Goal: Task Accomplishment & Management: Use online tool/utility

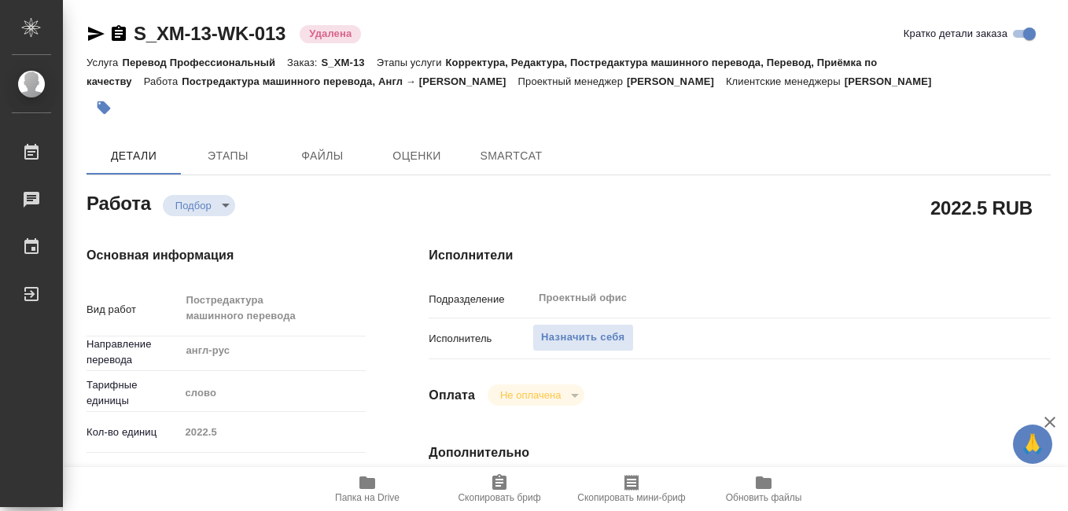
type textarea "x"
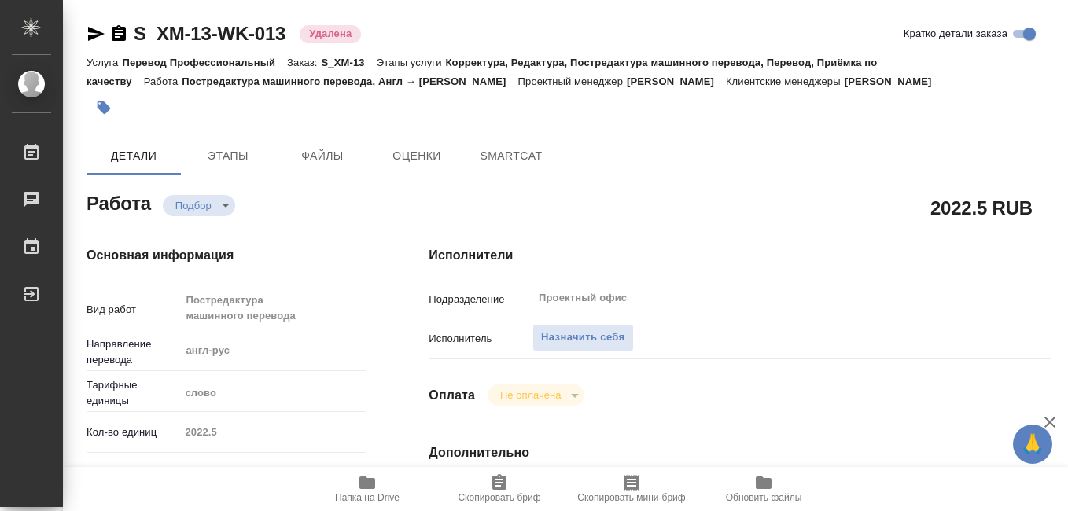
type textarea "x"
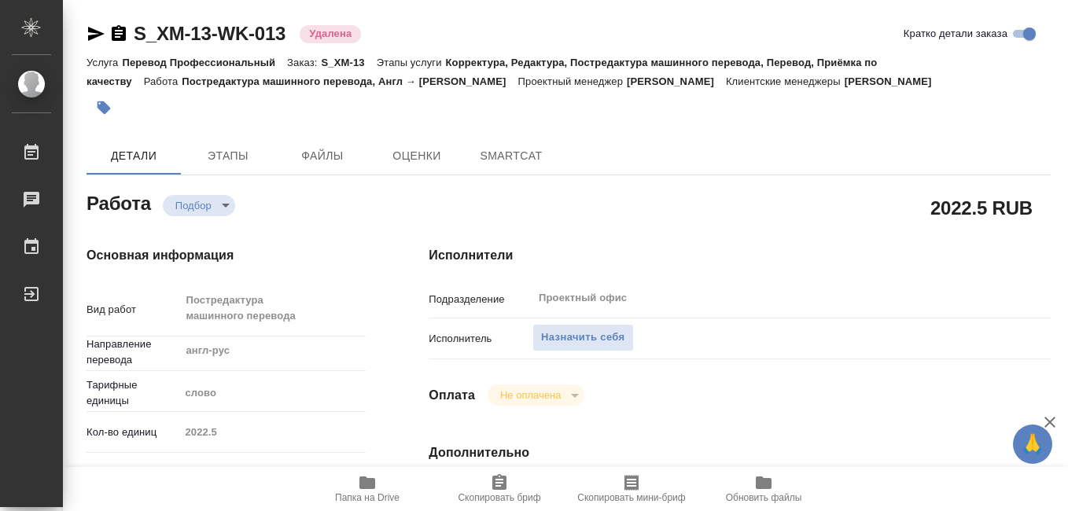
type textarea "x"
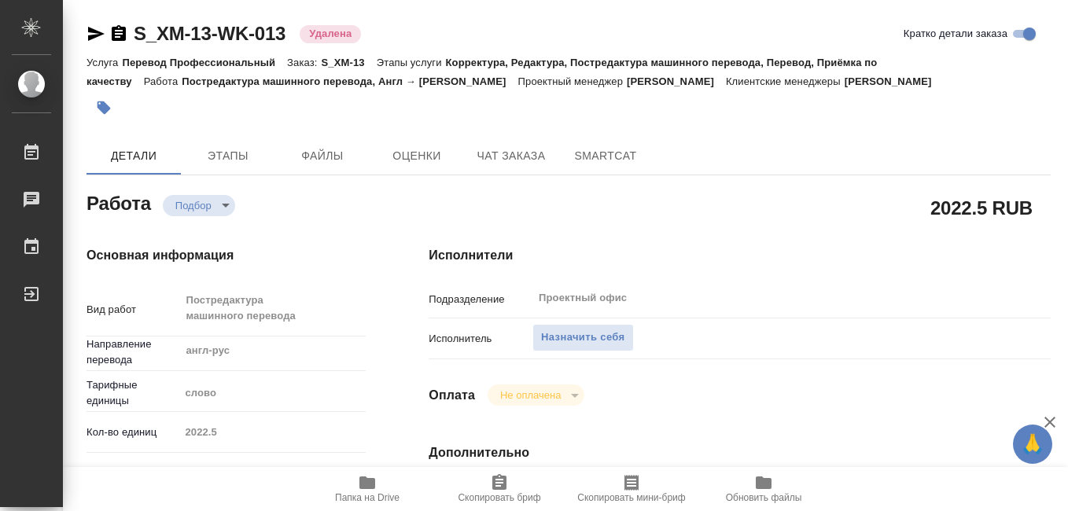
type textarea "x"
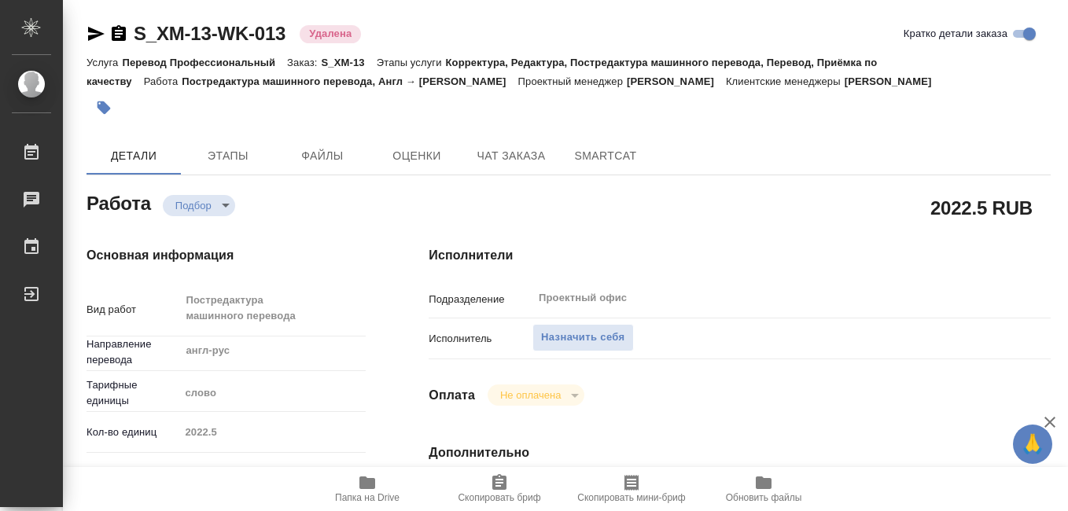
type textarea "x"
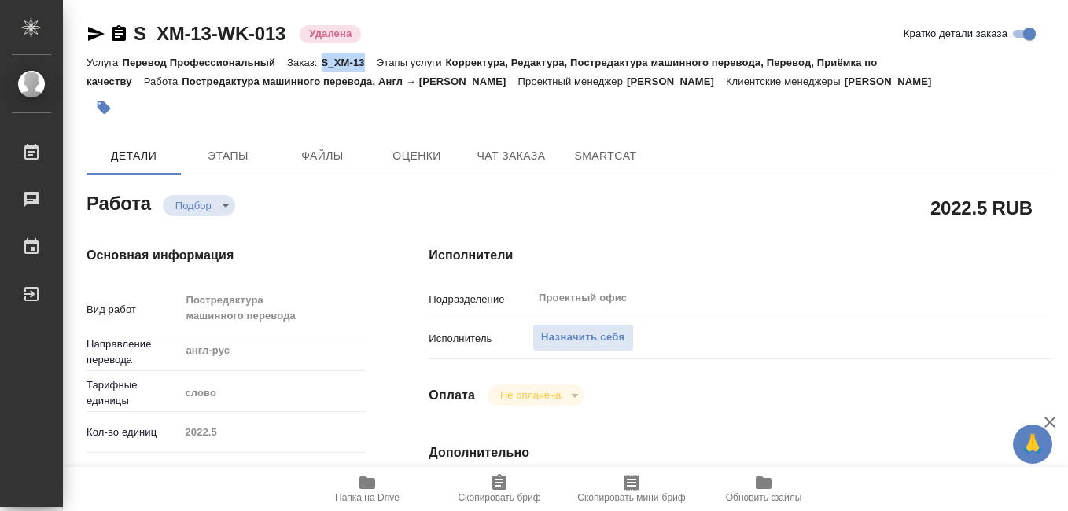
drag, startPoint x: 323, startPoint y: 63, endPoint x: 365, endPoint y: 64, distance: 41.7
click at [365, 64] on p "S_XM-13" at bounding box center [349, 63] width 55 height 12
copy p "S_XM-13"
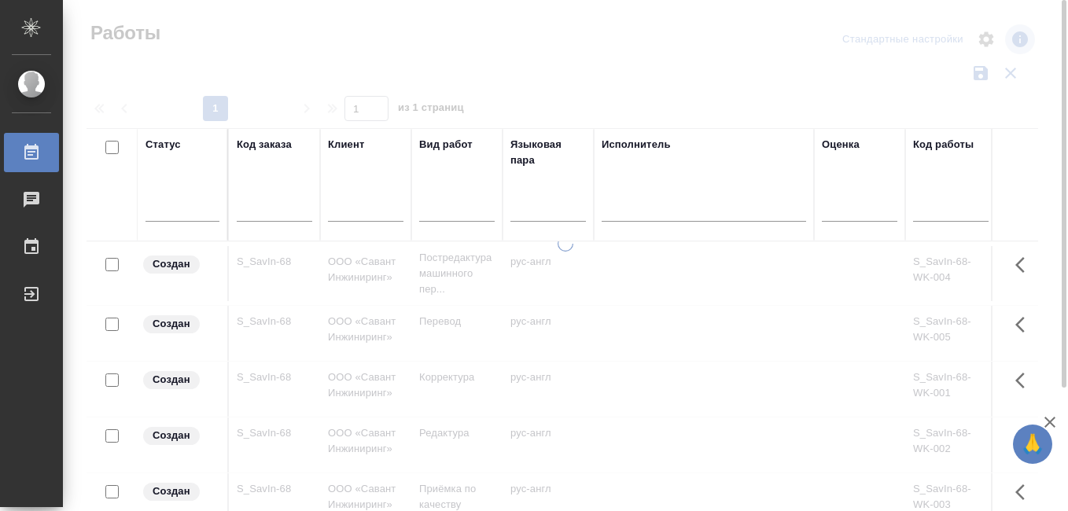
click at [256, 213] on input "text" at bounding box center [274, 211] width 75 height 20
paste input "S_XM-13"
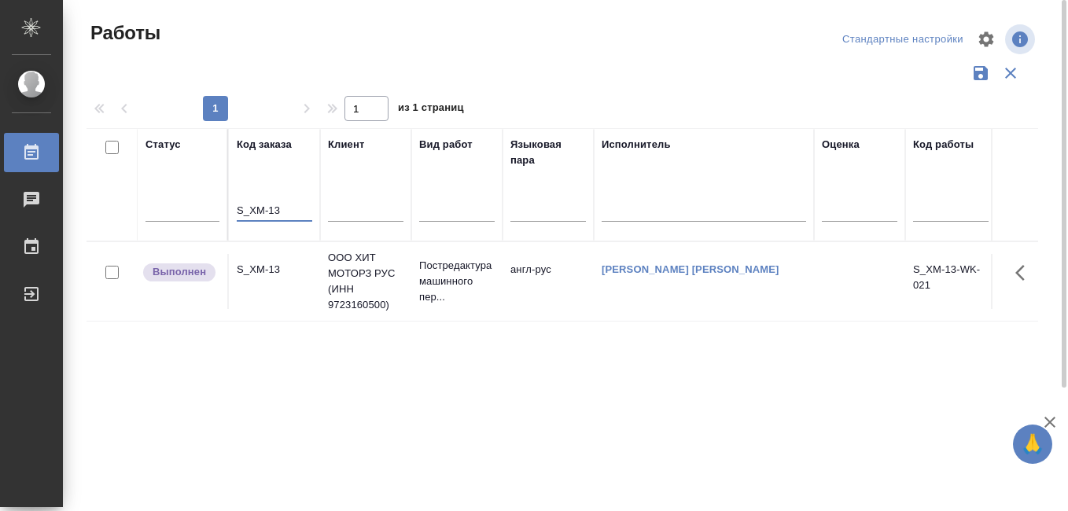
type input "S_XM-13"
click at [261, 270] on div "S_XM-13" at bounding box center [274, 270] width 75 height 16
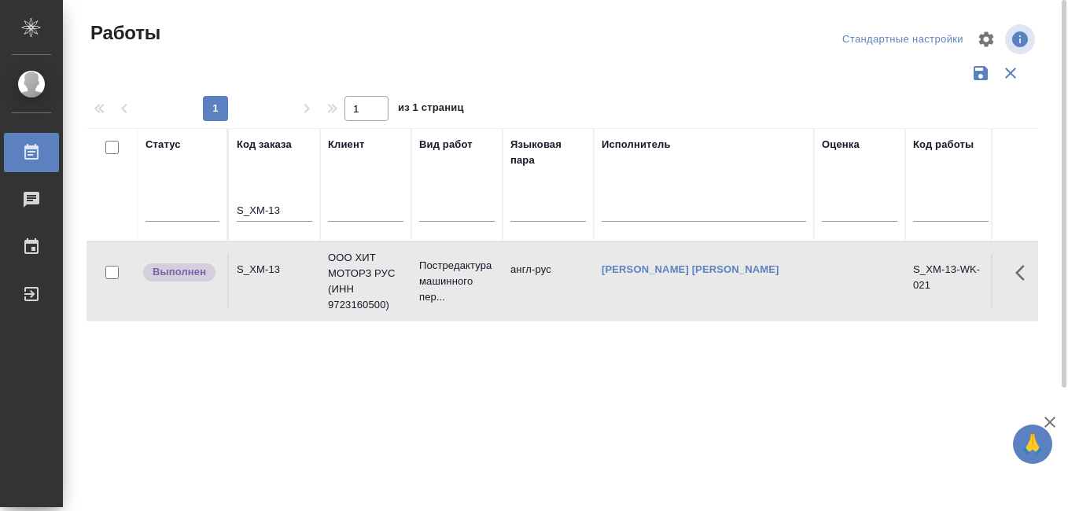
click at [261, 270] on div "S_XM-13" at bounding box center [274, 270] width 75 height 16
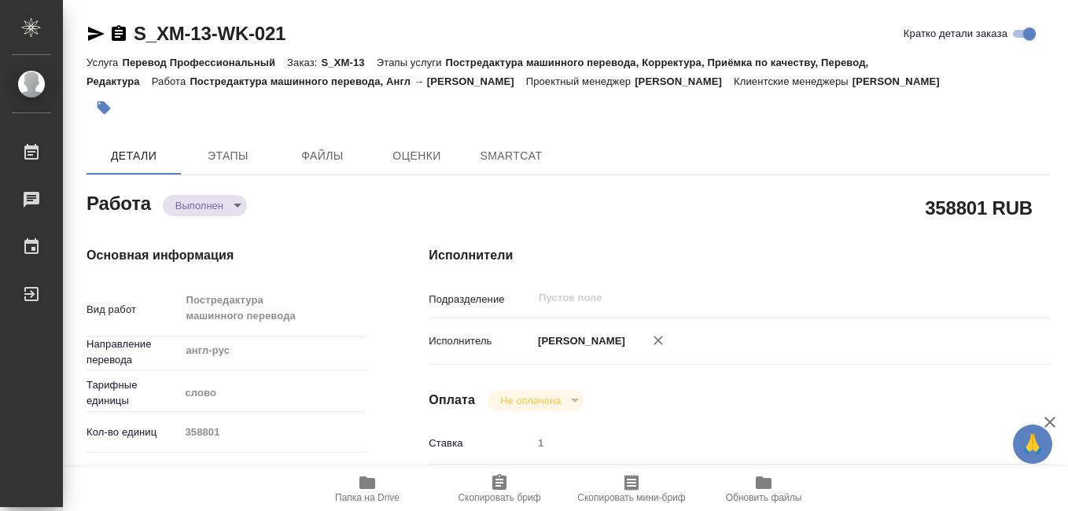
type textarea "x"
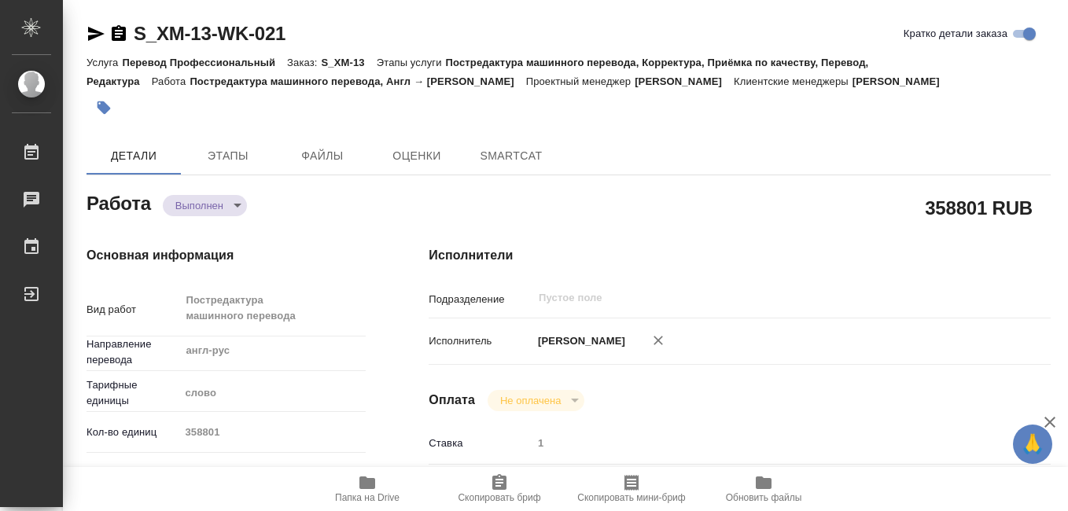
type textarea "x"
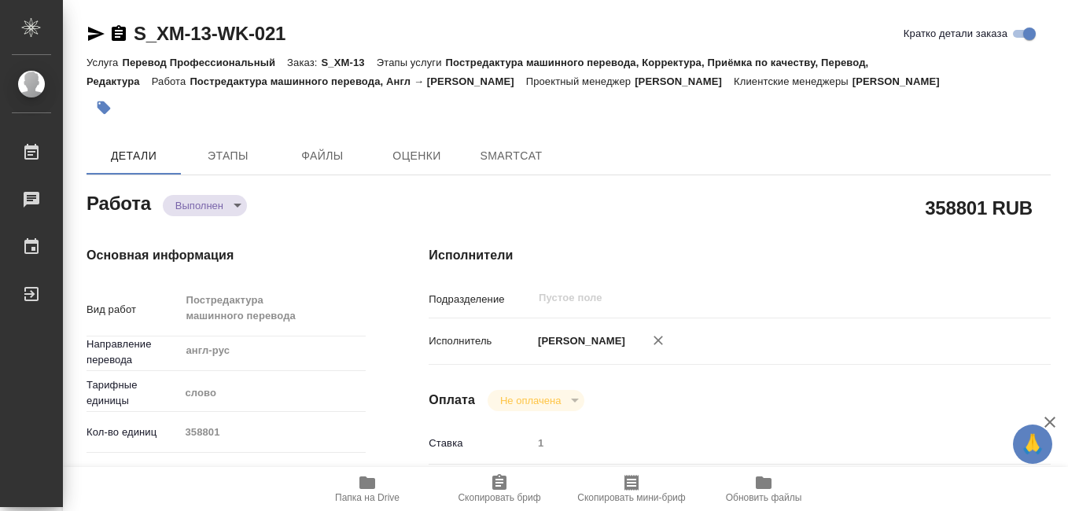
type textarea "x"
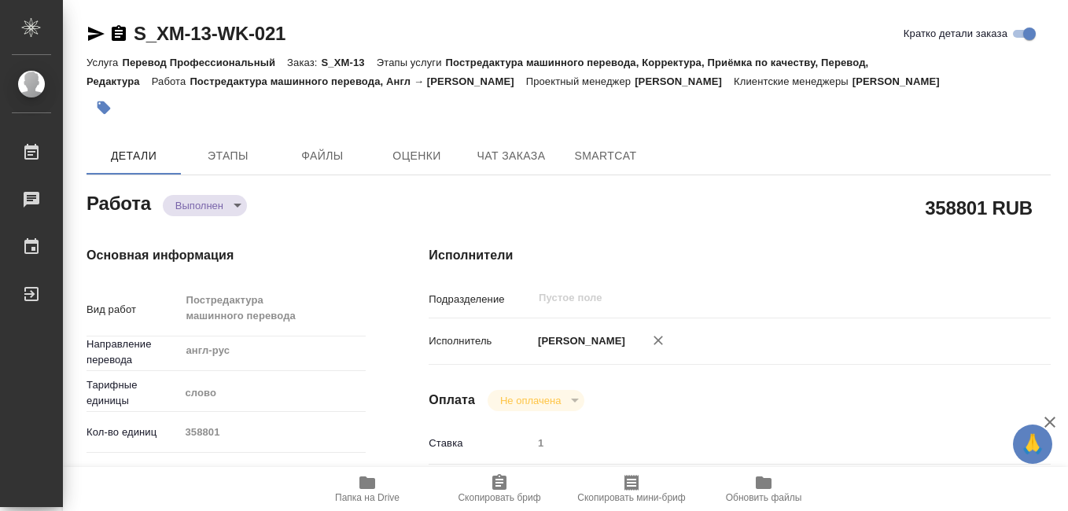
type textarea "x"
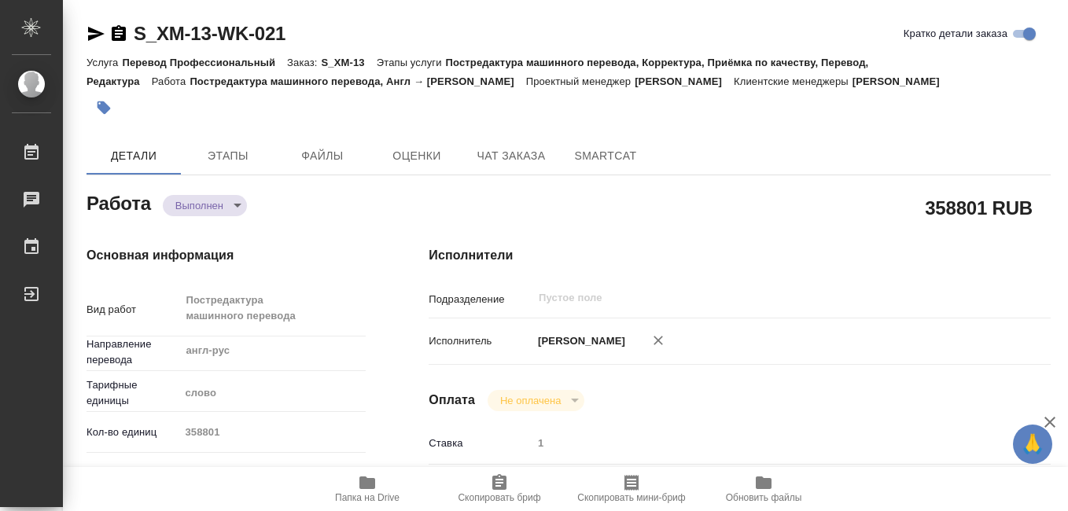
type textarea "x"
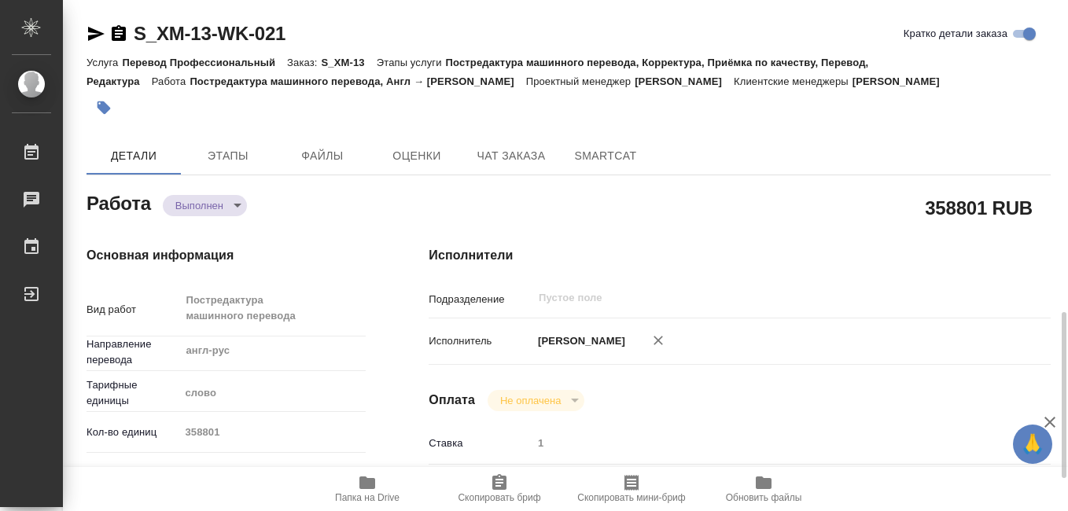
scroll to position [314, 0]
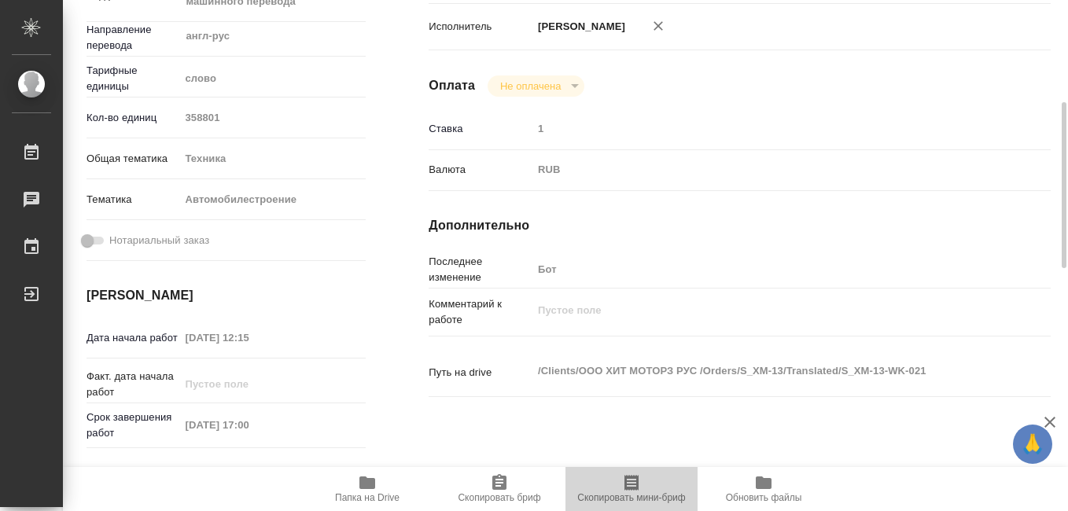
click at [632, 493] on span "Скопировать мини-бриф" at bounding box center [631, 497] width 108 height 11
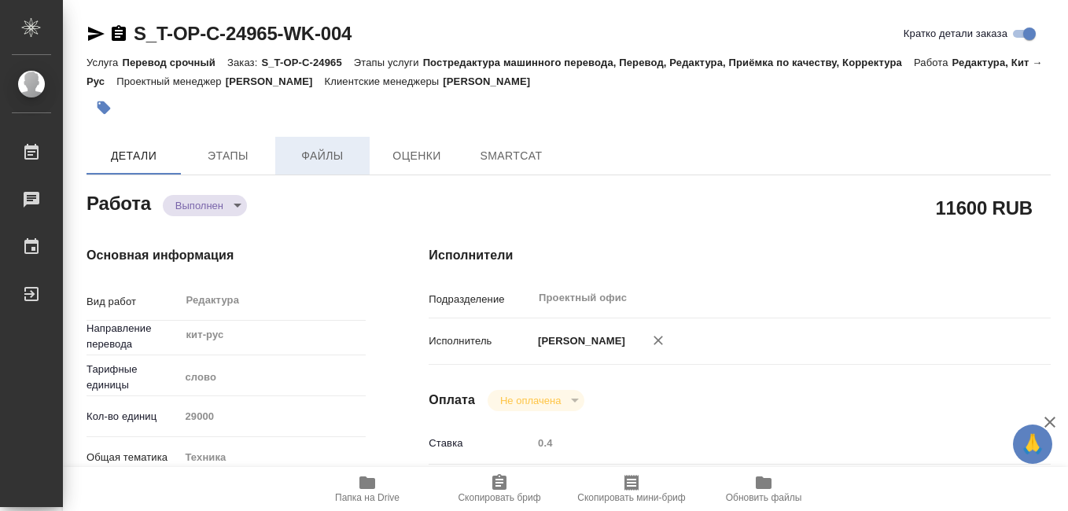
type textarea "x"
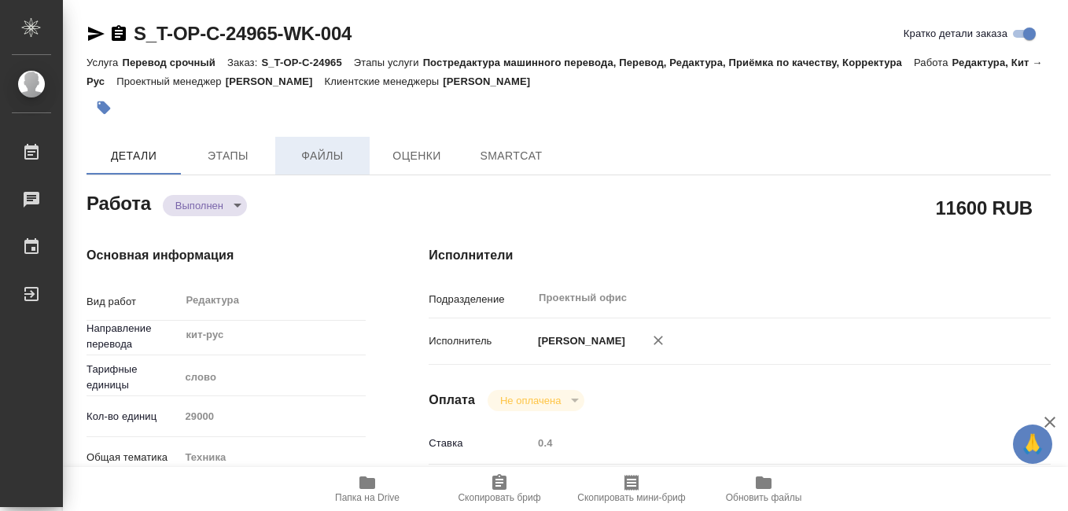
type textarea "x"
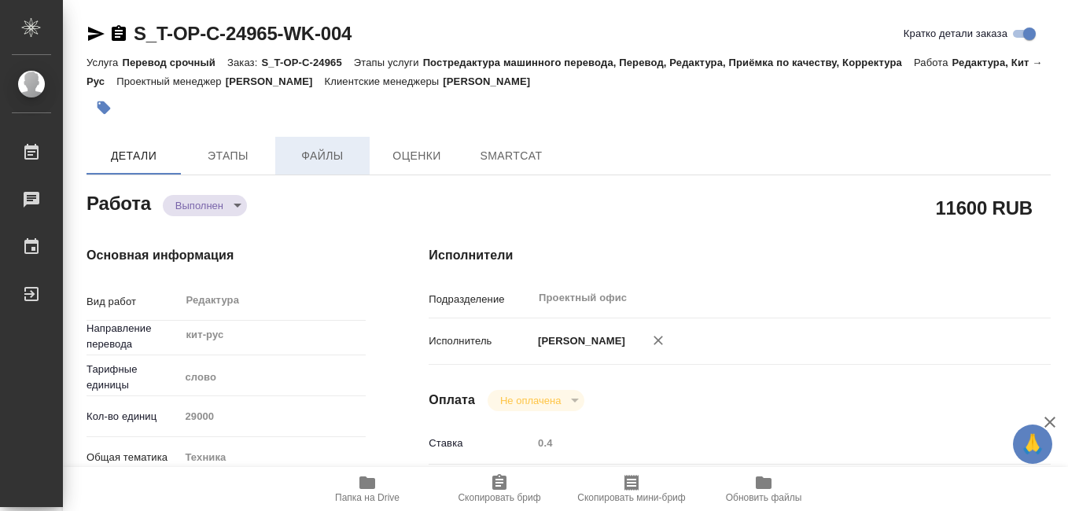
type textarea "x"
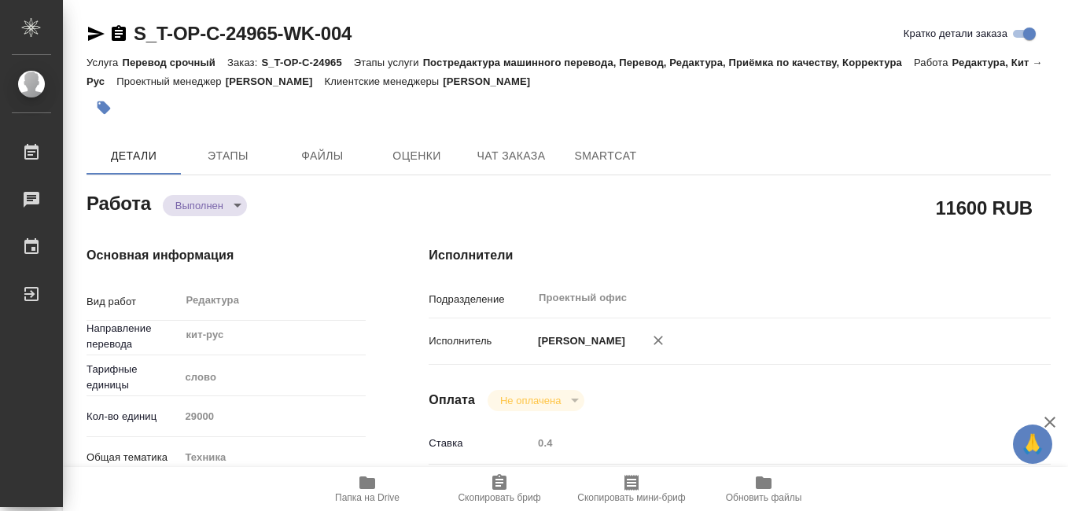
type textarea "x"
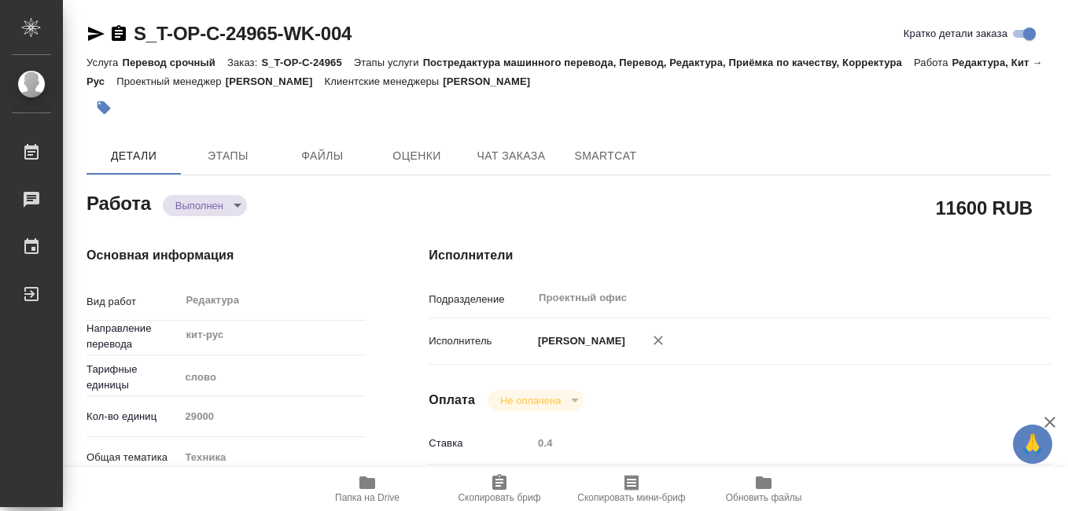
type textarea "x"
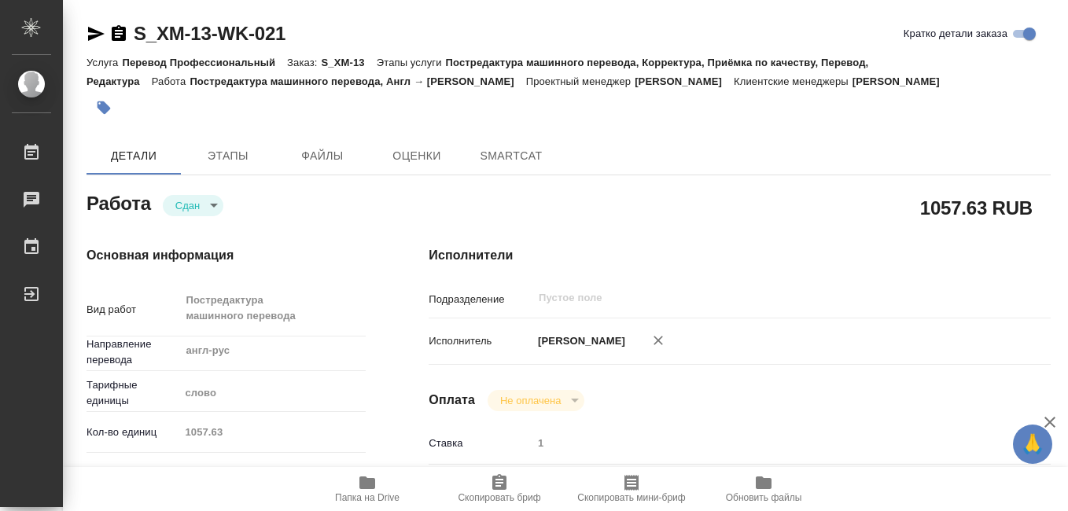
type textarea "x"
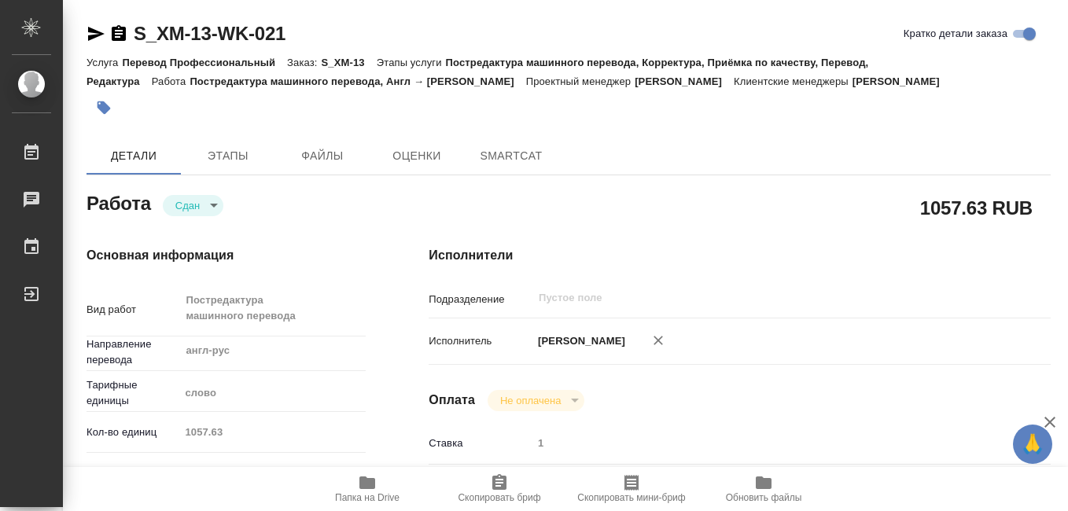
type textarea "x"
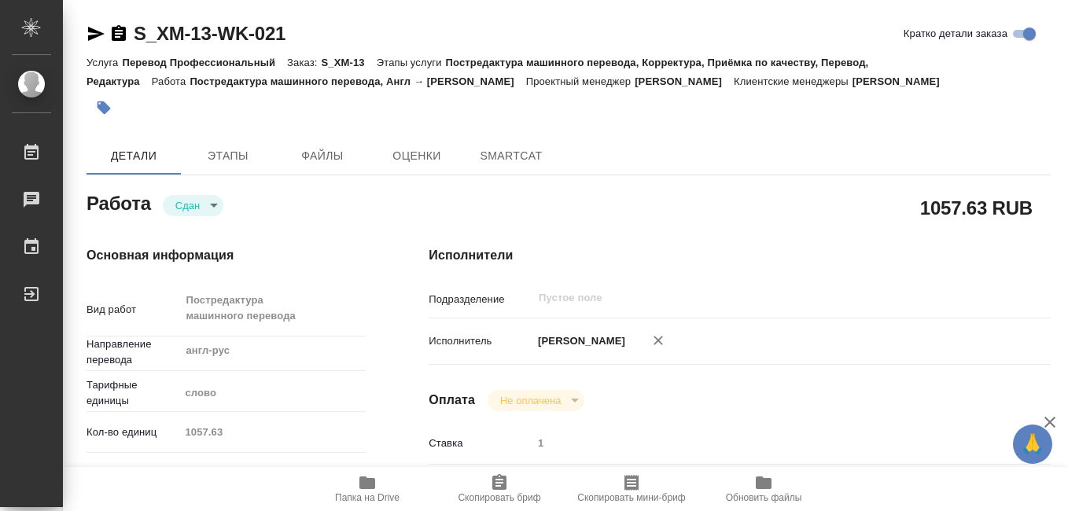
type textarea "x"
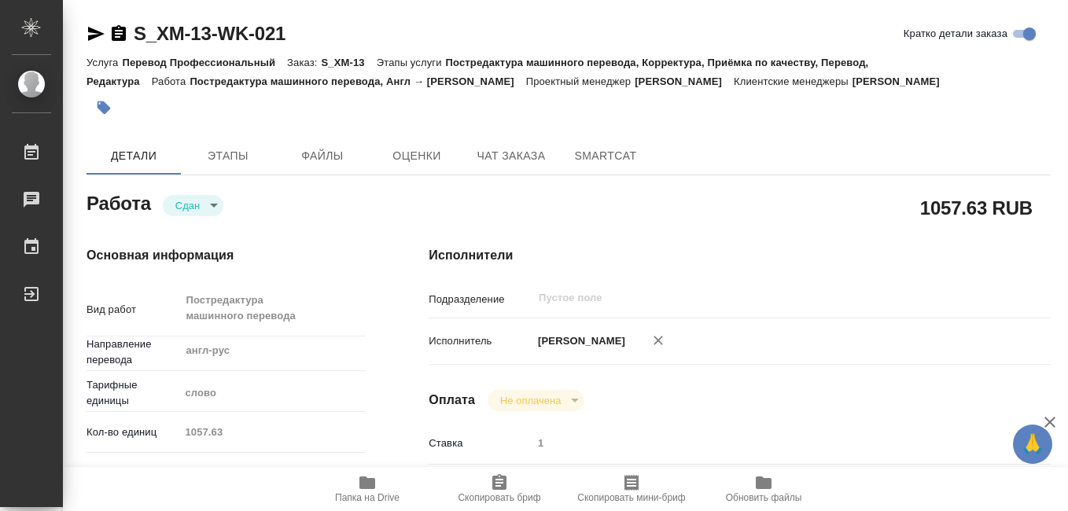
type textarea "x"
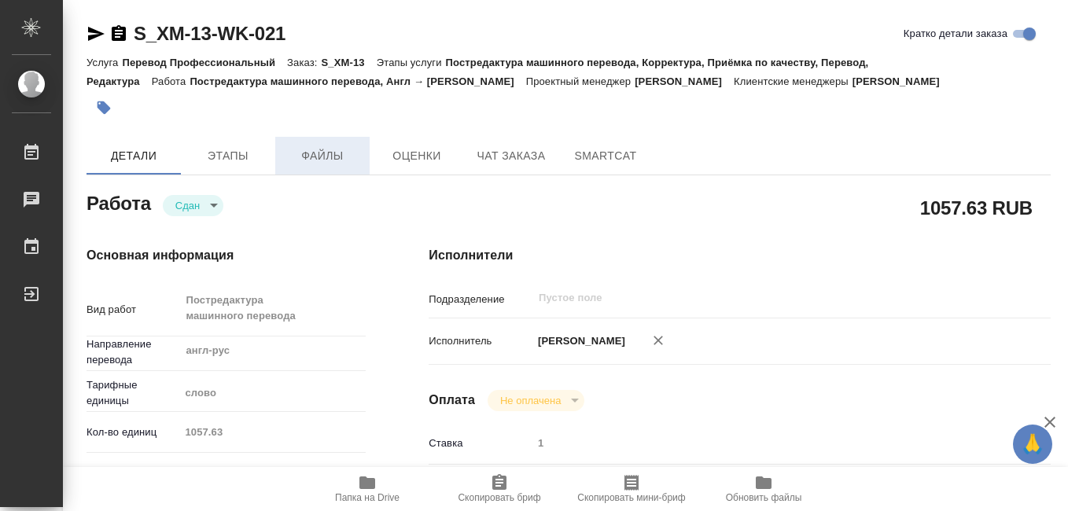
type textarea "x"
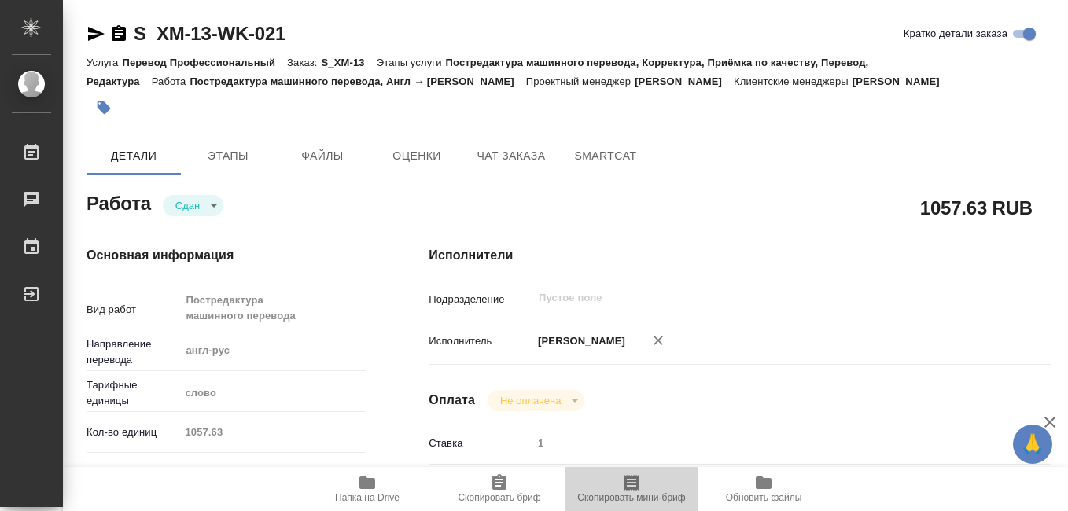
click at [631, 486] on icon "button" at bounding box center [631, 482] width 19 height 19
